Goal: Ask a question

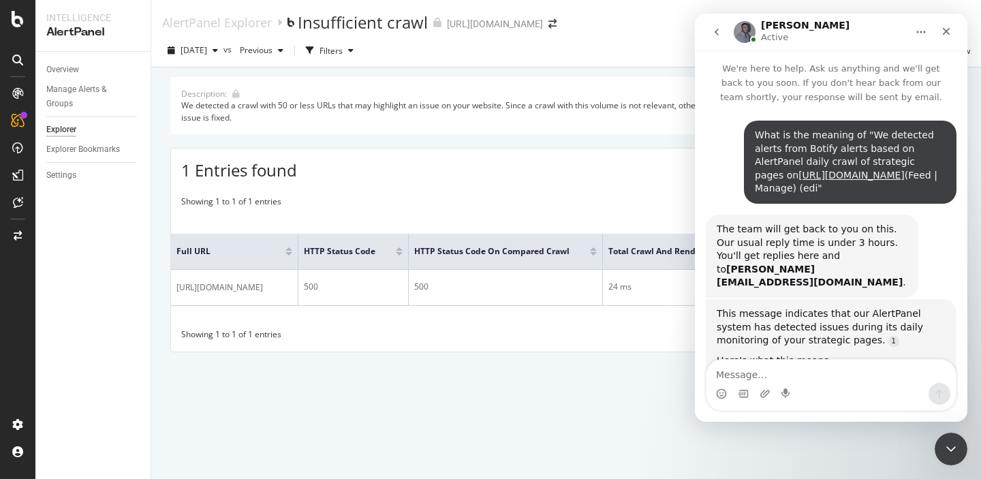
scroll to position [1988, 0]
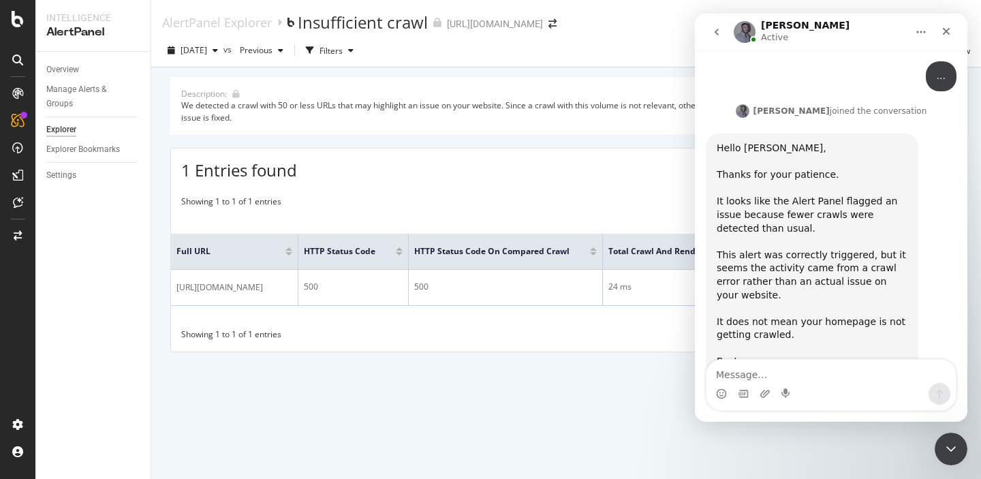
click at [838, 259] on div "Hello [PERSON_NAME], Thanks for your patience. It looks like the Alert Panel fl…" at bounding box center [812, 255] width 191 height 227
click at [750, 372] on textarea "Message…" at bounding box center [831, 371] width 249 height 23
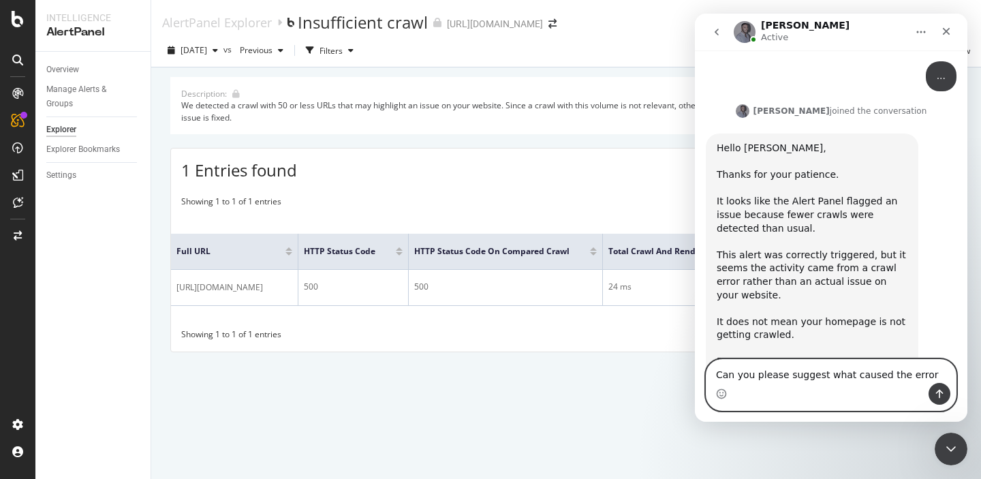
type textarea "Can you please suggest what caused the error?"
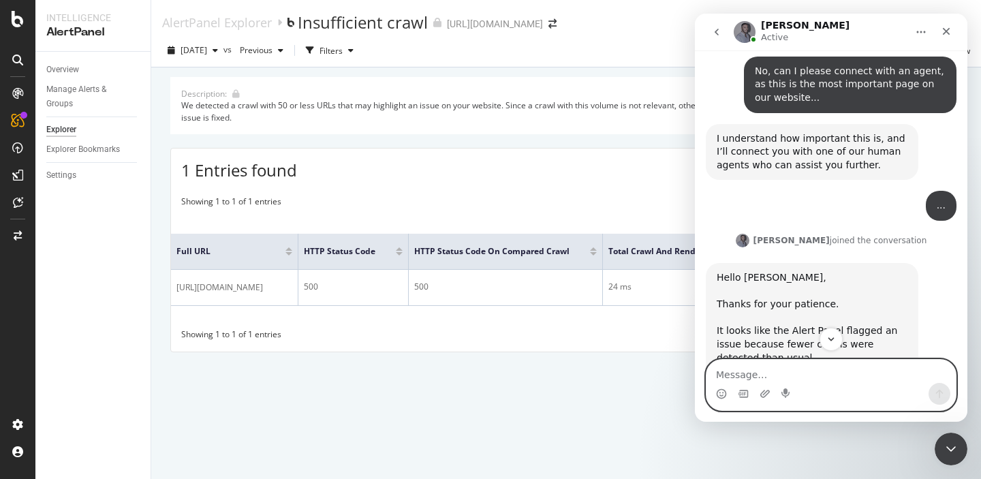
scroll to position [2042, 0]
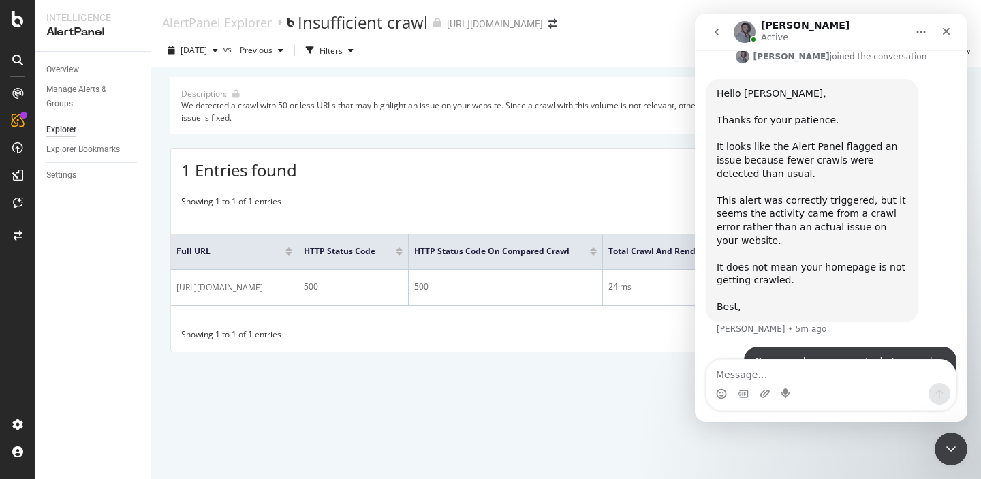
click at [829, 355] on div "Can you please suggest what caused the error?" at bounding box center [850, 368] width 191 height 27
click at [744, 347] on div "Can you please suggest what caused the error? [PERSON_NAME] • 5m ago" at bounding box center [850, 368] width 213 height 43
click at [742, 375] on textarea "Message…" at bounding box center [831, 371] width 249 height 23
type textarea "..."
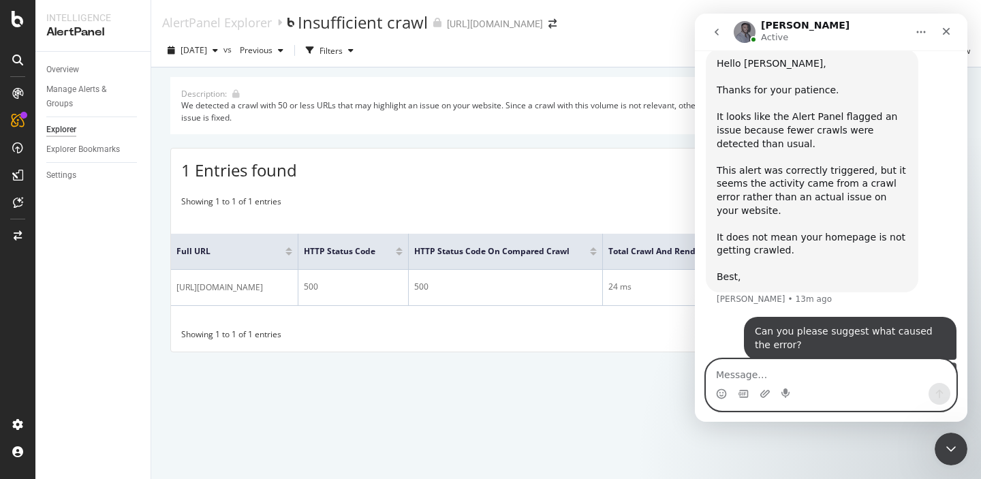
scroll to position [2073, 0]
click at [772, 181] on div "Hello [PERSON_NAME], Thanks for your patience. It looks like the Alert Panel fl…" at bounding box center [812, 170] width 191 height 227
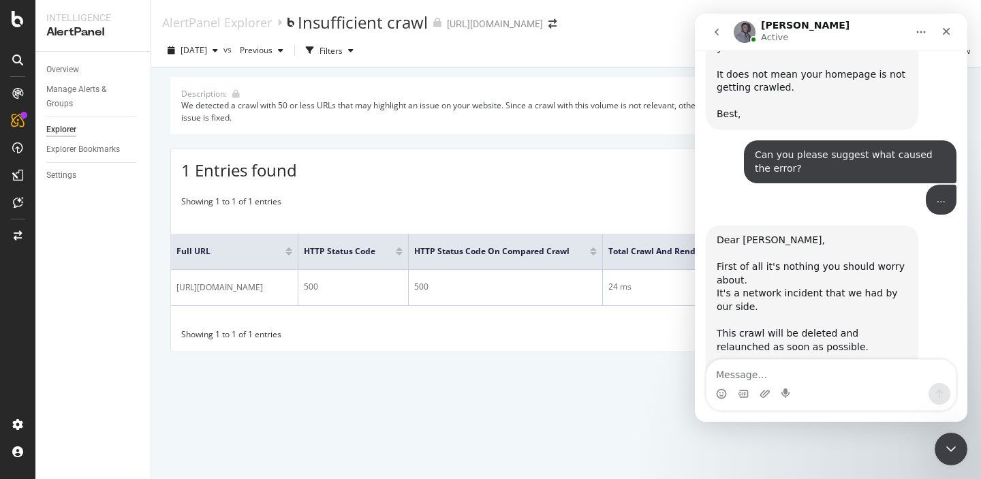
scroll to position [2248, 0]
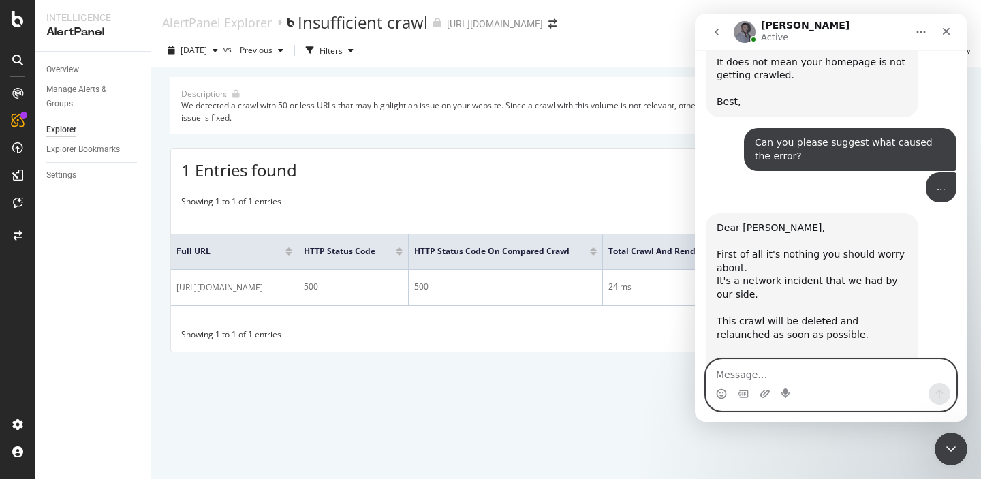
click at [726, 376] on textarea "Message…" at bounding box center [831, 371] width 249 height 23
type textarea "Got it, thank you!"
